Goal: Ask a question

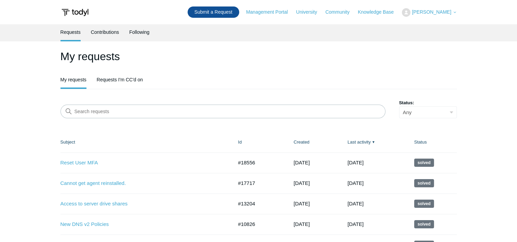
click at [225, 13] on link "Submit a Request" at bounding box center [214, 11] width 52 height 11
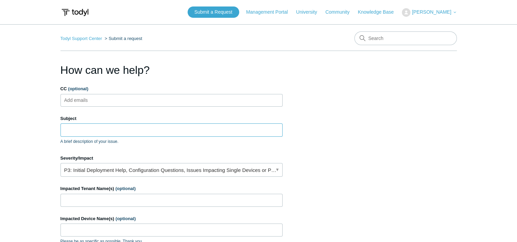
click at [83, 131] on input "Subject" at bounding box center [171, 129] width 222 height 13
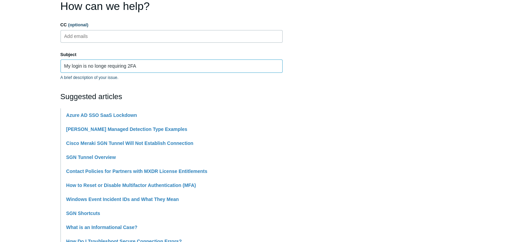
scroll to position [68, 0]
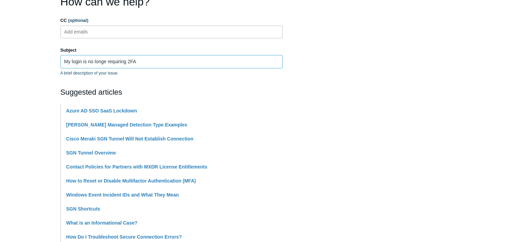
click at [131, 61] on input "My login is no longe requiring 2FA" at bounding box center [171, 61] width 222 height 13
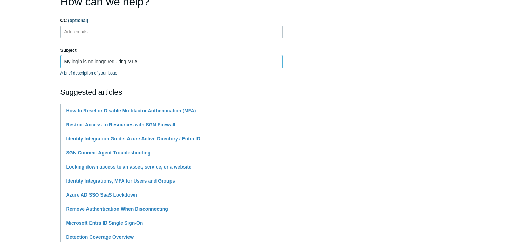
type input "My login is no longe requiring MFA"
click at [129, 111] on link "How to Reset or Disable Multifactor Authentication (MFA)" at bounding box center [131, 110] width 130 height 5
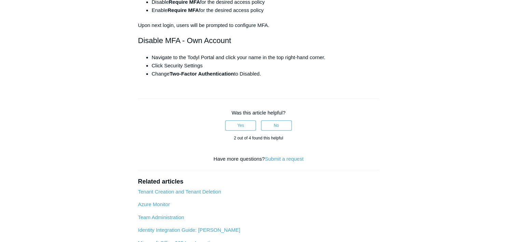
scroll to position [376, 0]
